Goal: Task Accomplishment & Management: Manage account settings

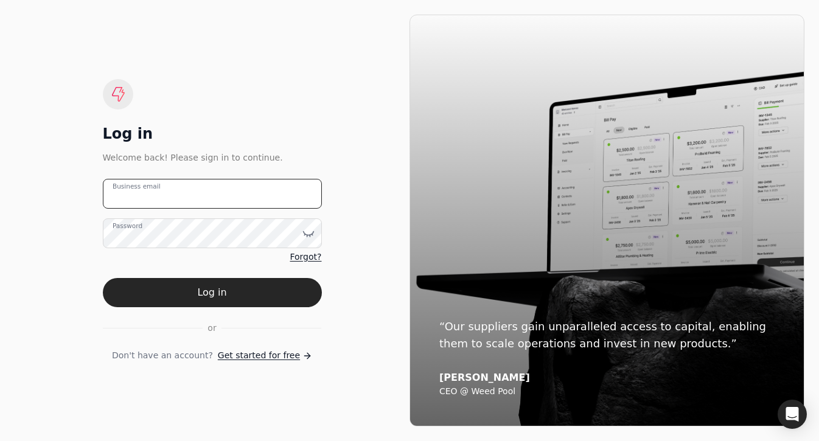
click at [209, 194] on email "Business email" at bounding box center [212, 194] width 219 height 30
type email "[EMAIL_ADDRESS][DOMAIN_NAME]"
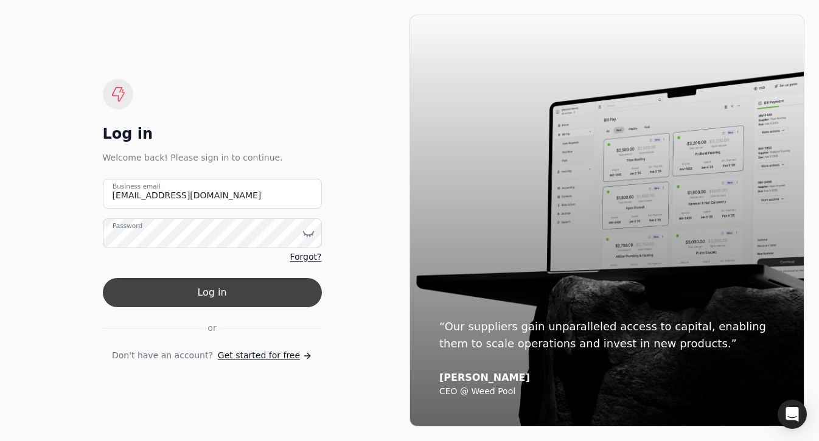
click at [234, 293] on button "Log in" at bounding box center [212, 292] width 219 height 29
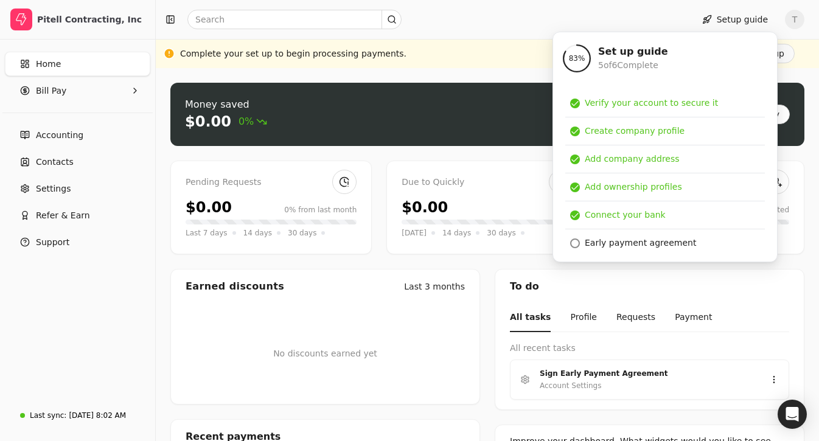
click at [246, 303] on div "No discounts earned yet" at bounding box center [325, 353] width 308 height 100
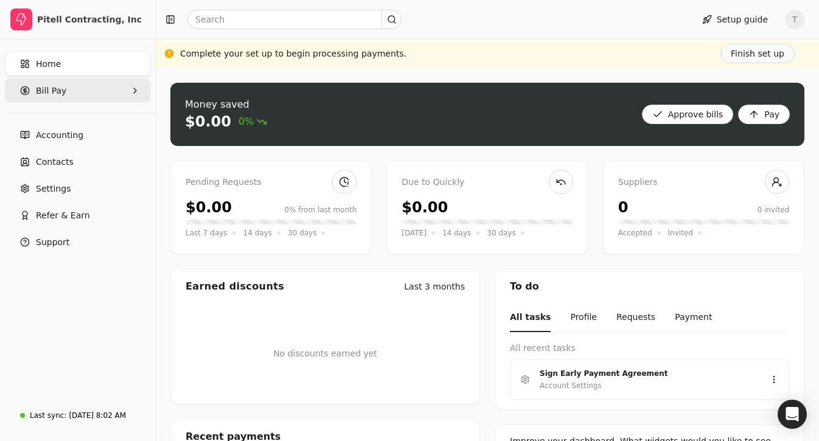
click at [66, 88] on Pay "Bill Pay" at bounding box center [77, 90] width 145 height 24
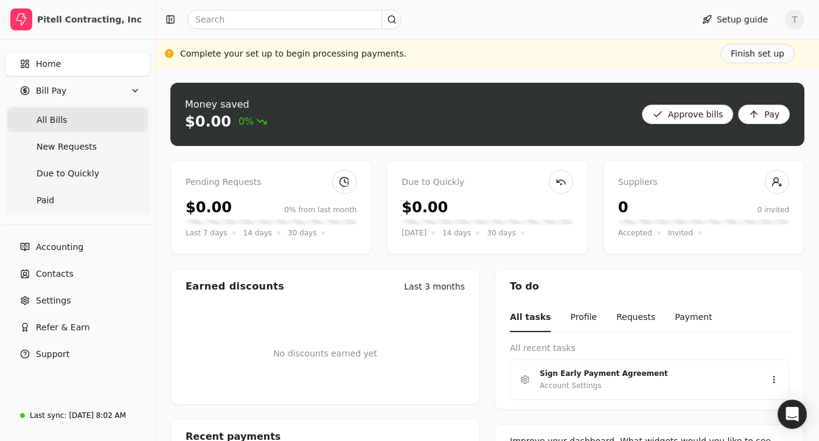
click at [71, 117] on Bills "All Bills" at bounding box center [77, 120] width 140 height 24
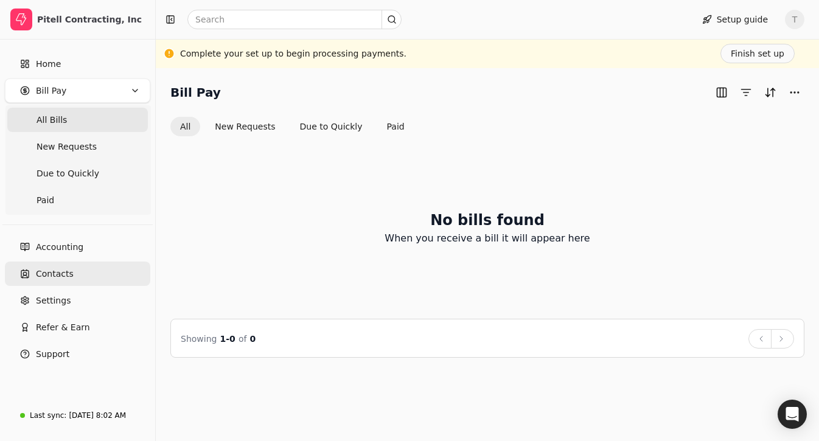
click at [81, 266] on link "Contacts" at bounding box center [77, 274] width 145 height 24
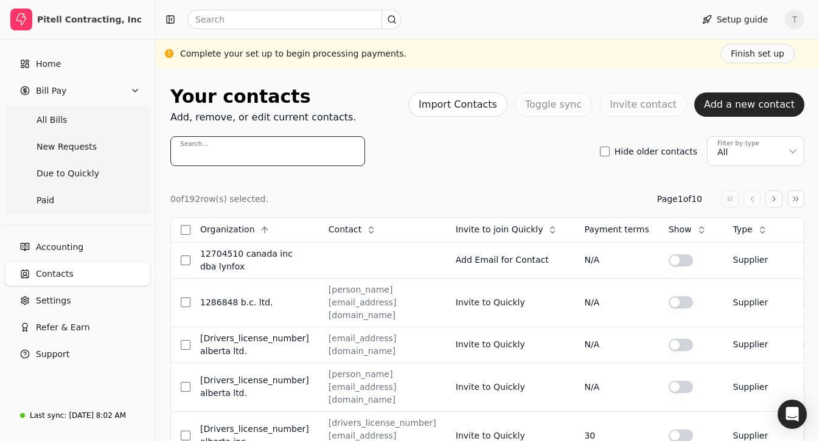
click at [322, 150] on input "Search..." at bounding box center [267, 151] width 195 height 30
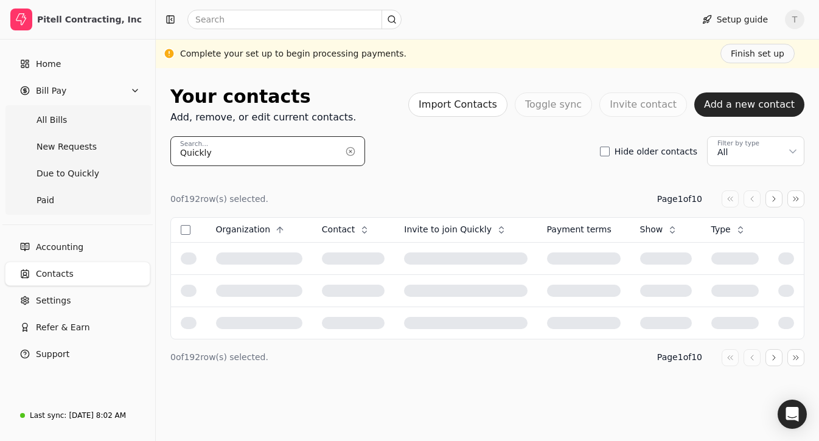
type input "Quickly"
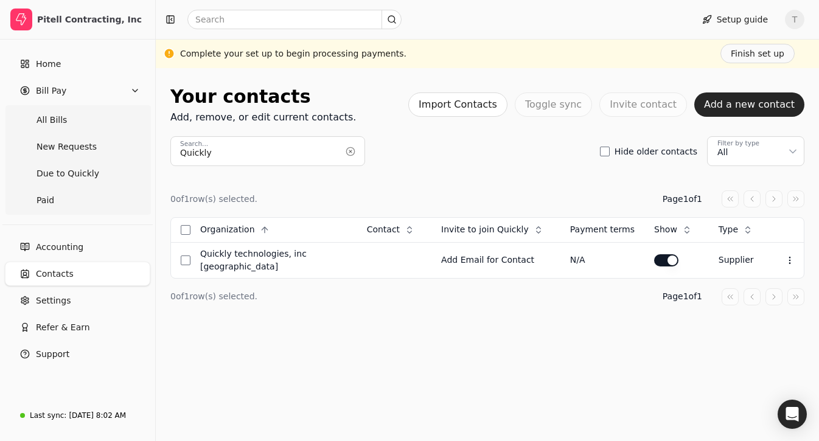
click at [446, 187] on div "0 of 1 row(s) selected. Page 1 of 1 Organization Context Menu Button Contact Co…" at bounding box center [487, 248] width 634 height 164
click at [106, 123] on Bills "All Bills" at bounding box center [77, 120] width 140 height 24
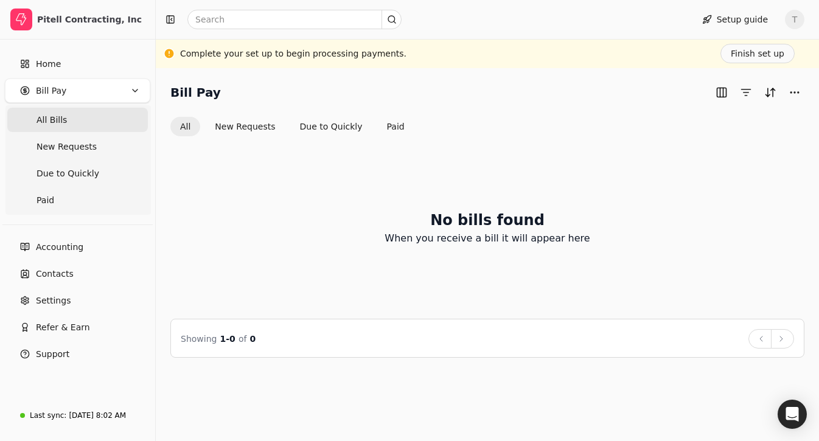
click at [89, 124] on Bills "All Bills" at bounding box center [77, 120] width 140 height 24
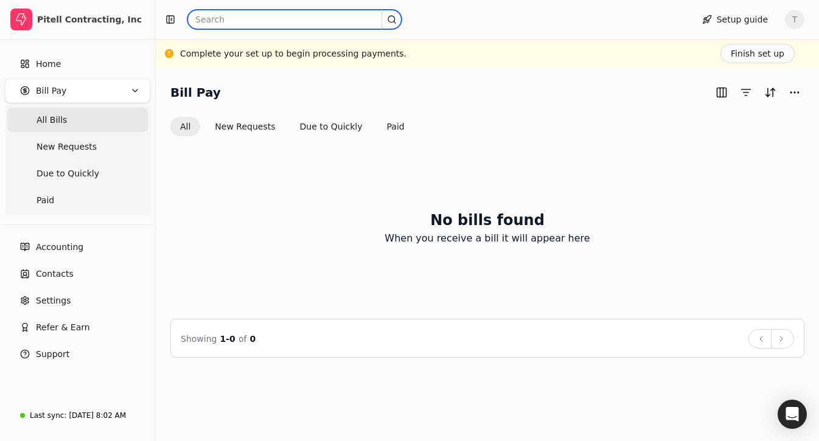
click at [250, 15] on input "text" at bounding box center [294, 19] width 214 height 19
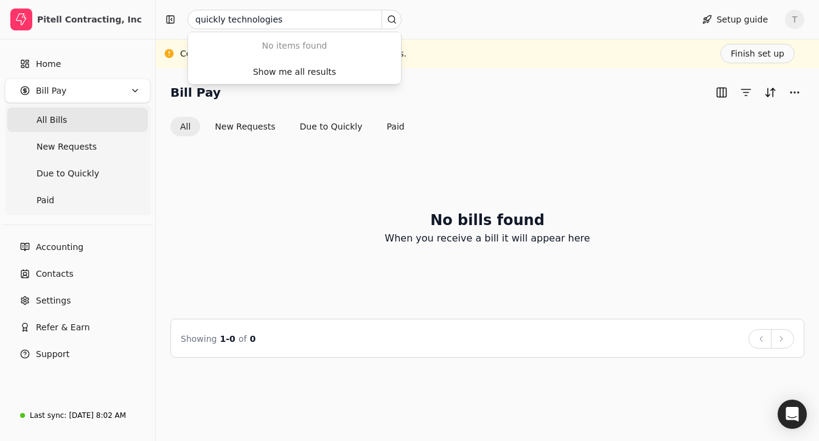
click at [483, 86] on div "Bill Pay" at bounding box center [487, 92] width 634 height 19
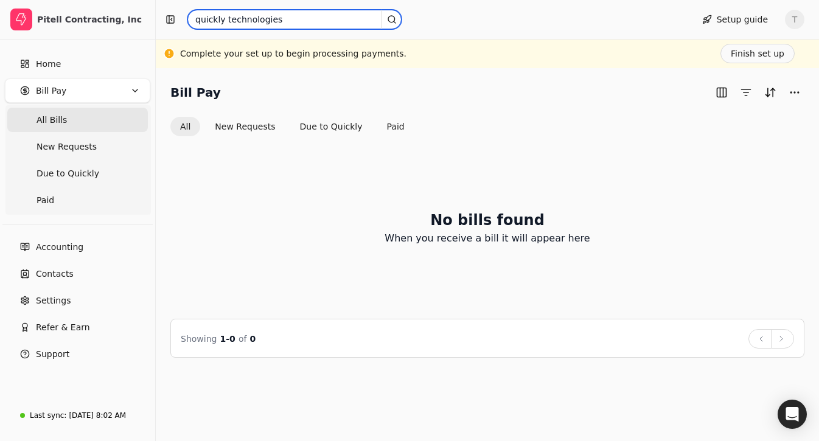
click at [338, 27] on input "quickly technologies" at bounding box center [294, 19] width 214 height 19
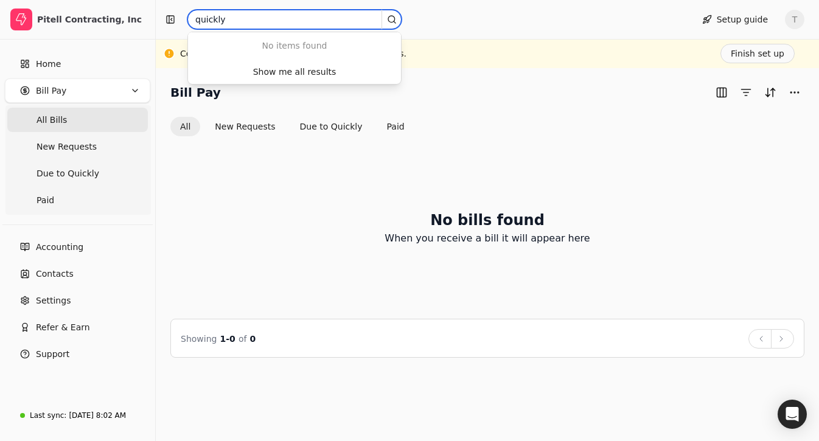
type input "quickly"
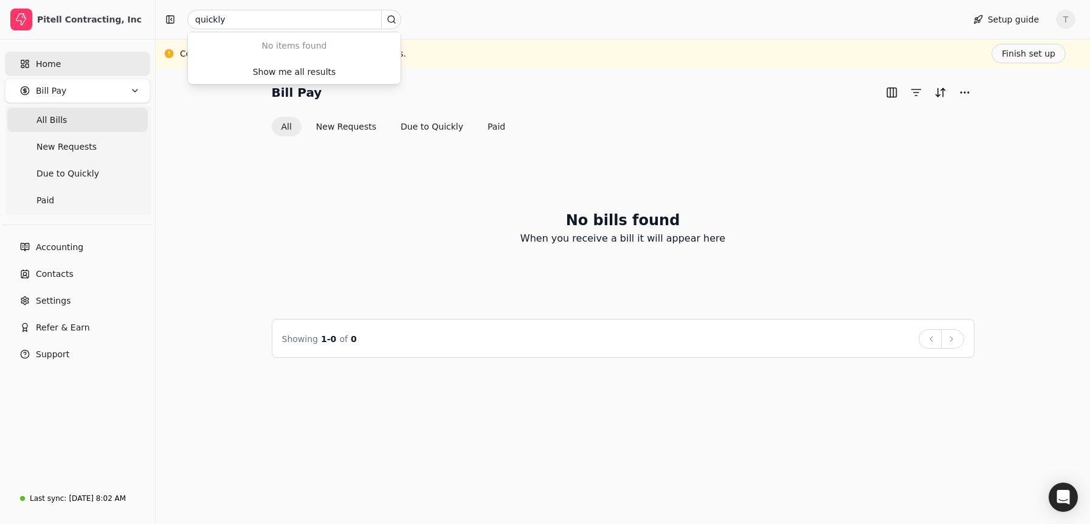
drag, startPoint x: 104, startPoint y: 47, endPoint x: 105, endPoint y: 69, distance: 21.3
click at [104, 47] on div "Home Bill Pay All Bills New Requests Due to Quickly Paid" at bounding box center [77, 133] width 155 height 173
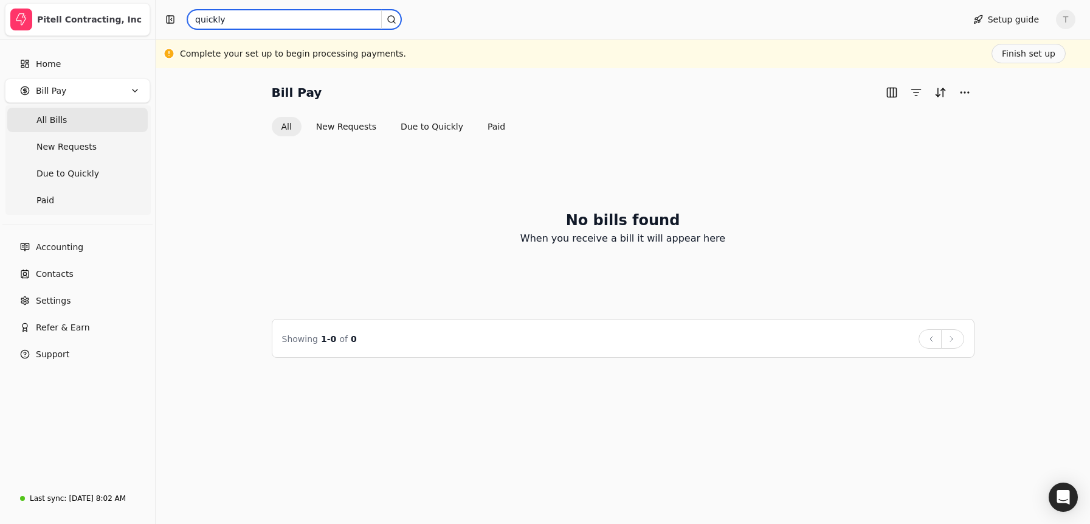
drag, startPoint x: 297, startPoint y: 18, endPoint x: 81, endPoint y: 7, distance: 216.8
click at [83, 7] on div "Pitell Contracting, Inc Home Bill Pay All Bills New Requests Due to Quickly Pai…" at bounding box center [545, 262] width 1090 height 524
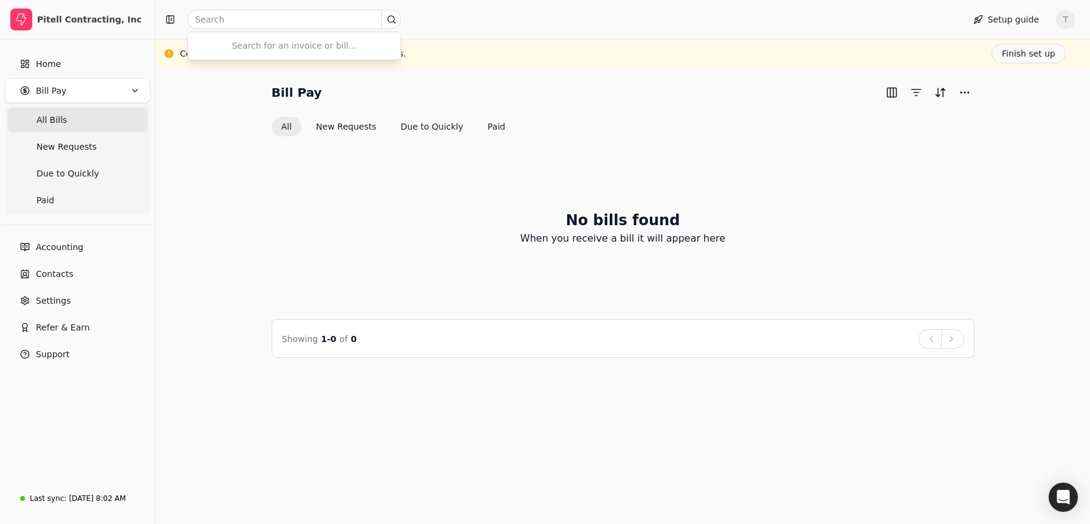
drag, startPoint x: 594, startPoint y: 85, endPoint x: 501, endPoint y: 69, distance: 93.8
click at [594, 85] on div "Bill Pay" at bounding box center [623, 92] width 703 height 19
click at [818, 23] on span "T" at bounding box center [1065, 19] width 19 height 19
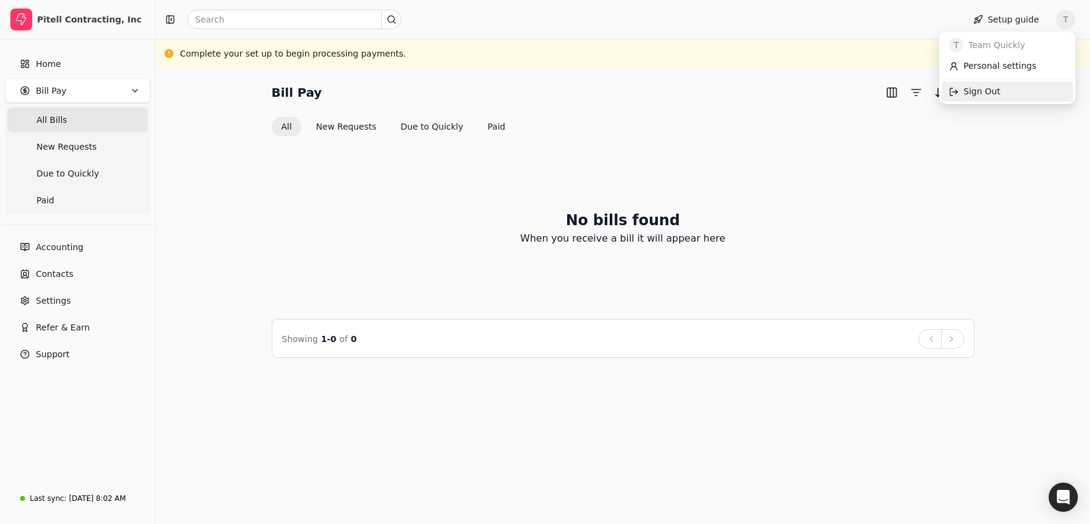
drag, startPoint x: 994, startPoint y: 89, endPoint x: 673, endPoint y: 129, distance: 323.5
click at [818, 89] on span "Sign Out" at bounding box center [982, 91] width 36 height 13
